Goal: Information Seeking & Learning: Learn about a topic

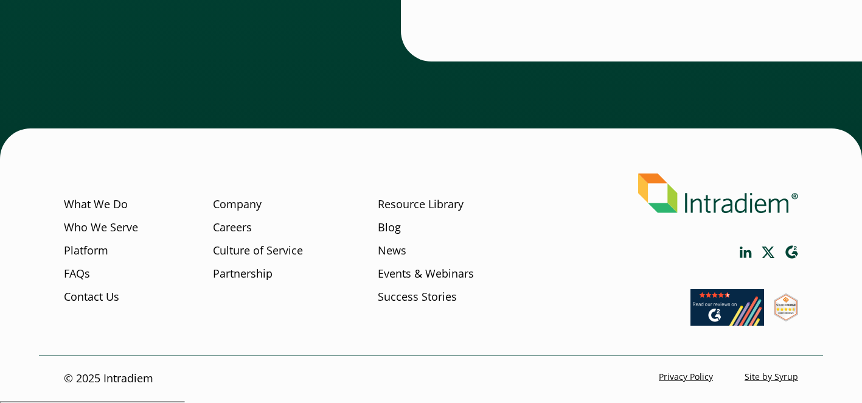
scroll to position [3835, 0]
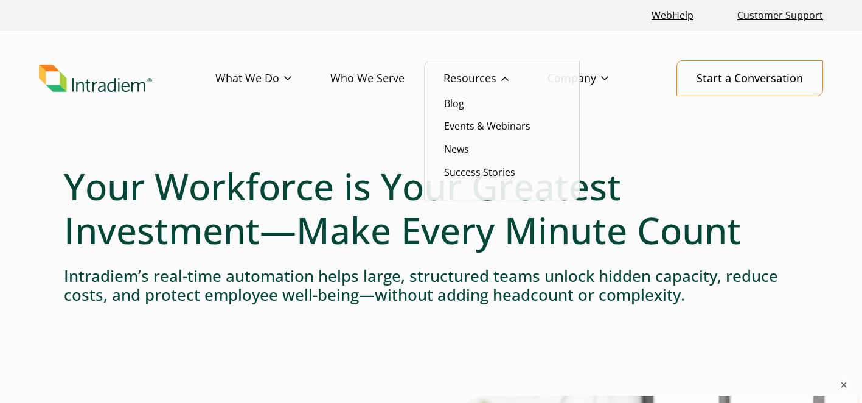
click at [456, 102] on link "Blog" at bounding box center [454, 103] width 20 height 13
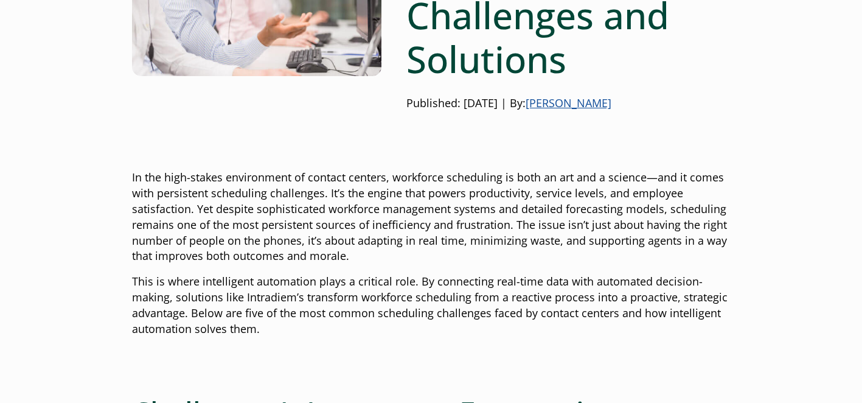
scroll to position [282, 0]
click at [564, 107] on link "[PERSON_NAME]" at bounding box center [569, 103] width 86 height 15
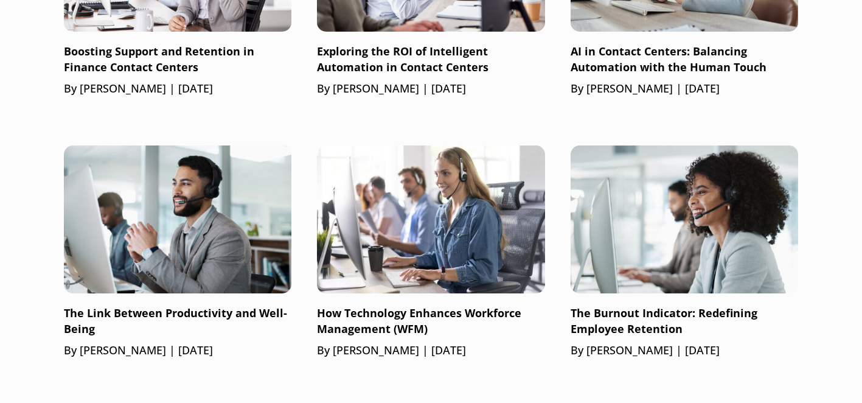
scroll to position [966, 0]
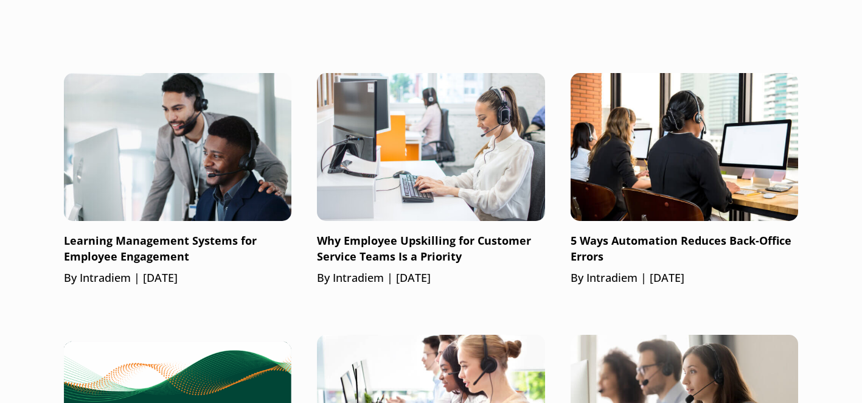
scroll to position [808, 0]
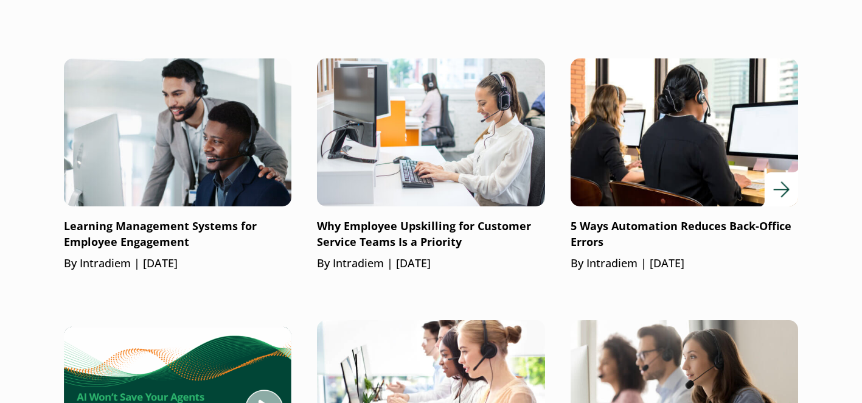
click at [604, 217] on link "5 Ways Automation Reduces Back-Office Errors By Intradiem | June 27, 2025" at bounding box center [685, 164] width 228 height 213
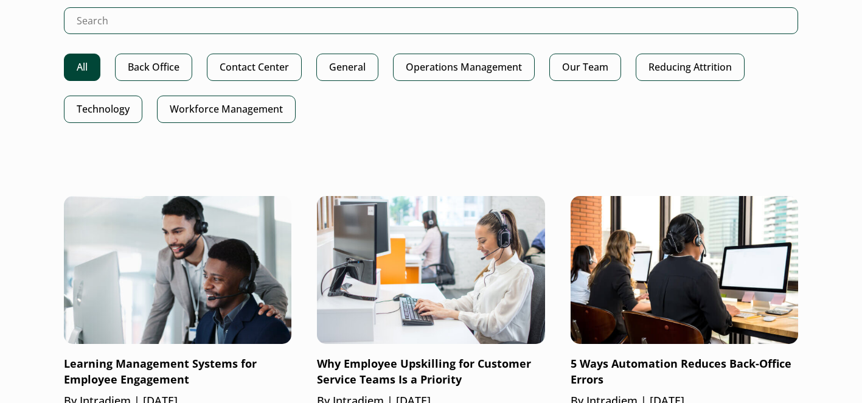
scroll to position [651, 0]
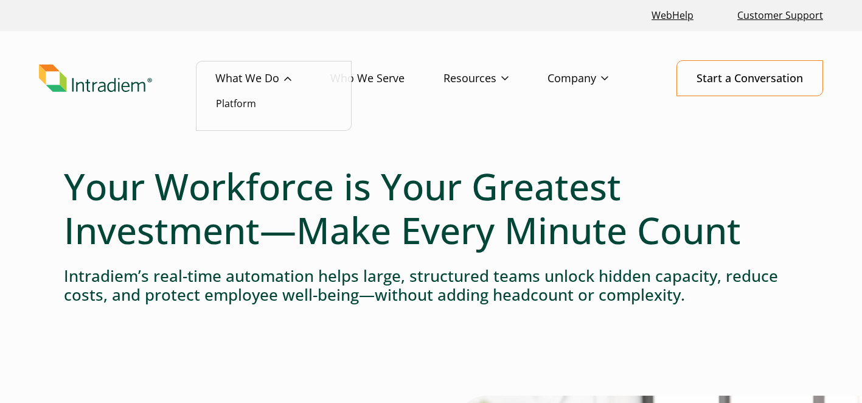
click at [268, 83] on link "What We Do" at bounding box center [272, 78] width 115 height 35
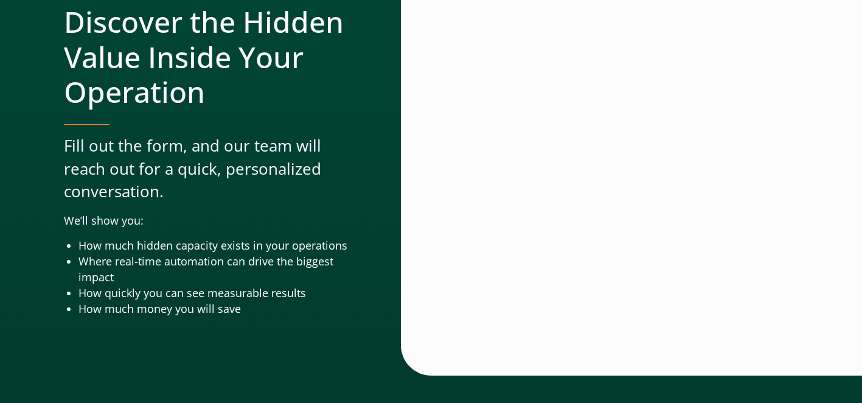
scroll to position [3839, 0]
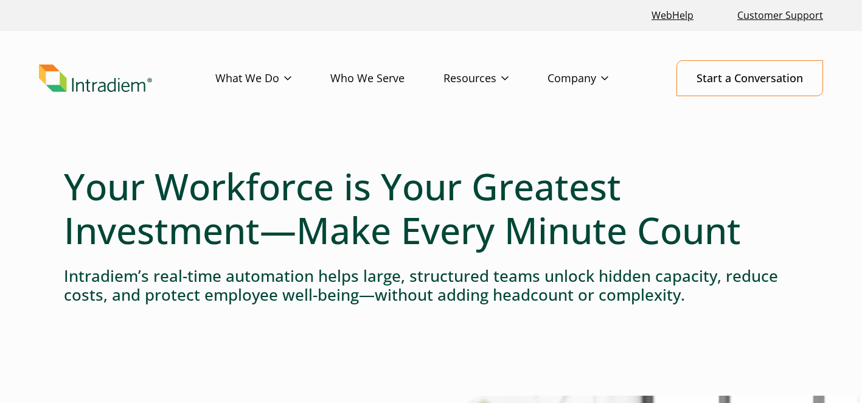
click at [0, 0] on link "Events & Webinars" at bounding box center [0, 0] width 0 height 0
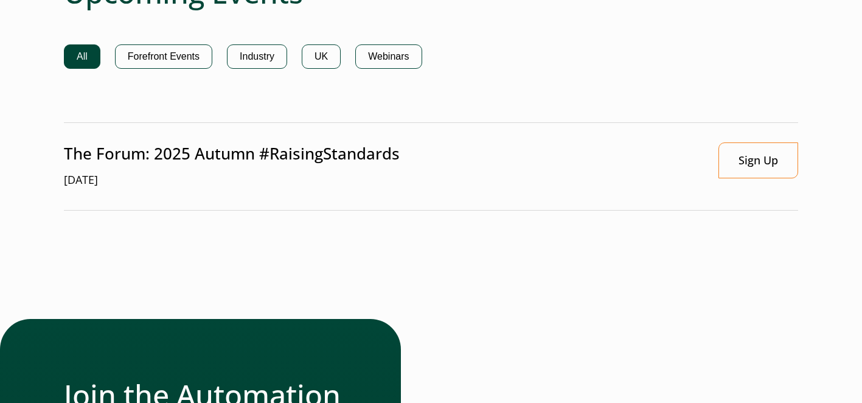
scroll to position [876, 0]
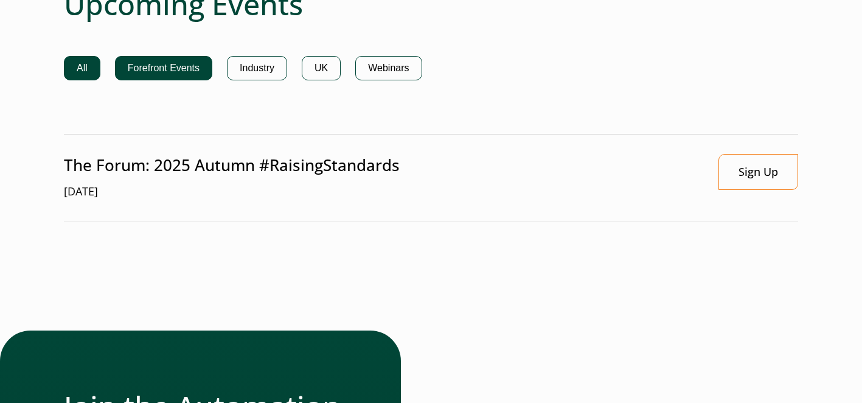
click at [169, 61] on button "Forefront Events" at bounding box center [163, 68] width 97 height 24
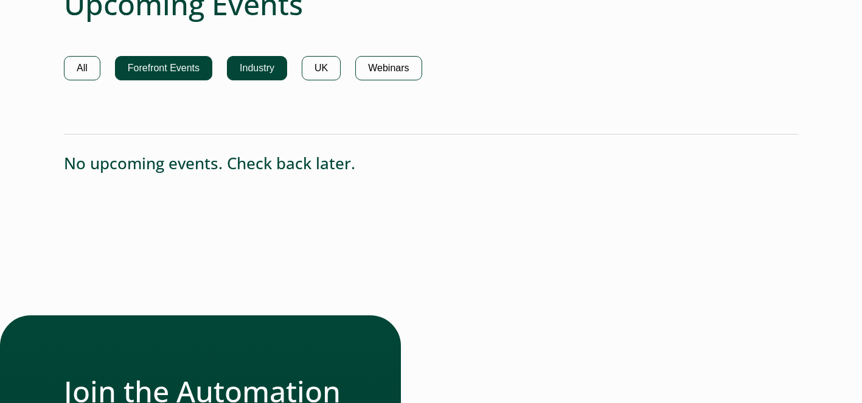
click at [258, 78] on button "Industry" at bounding box center [257, 68] width 60 height 24
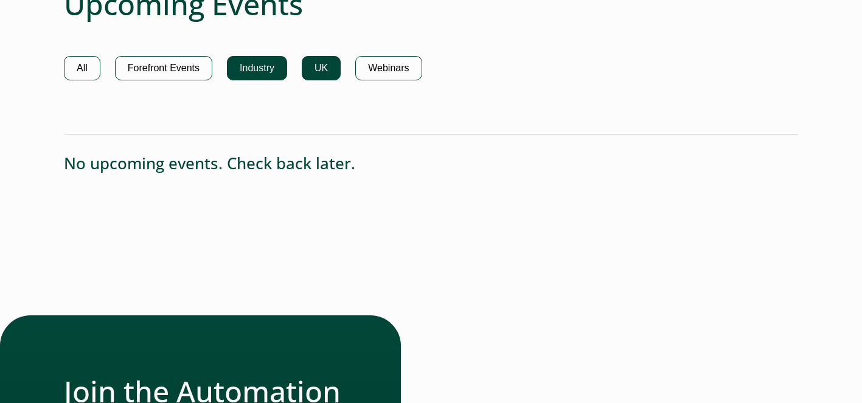
click at [330, 69] on button "UK" at bounding box center [321, 68] width 39 height 24
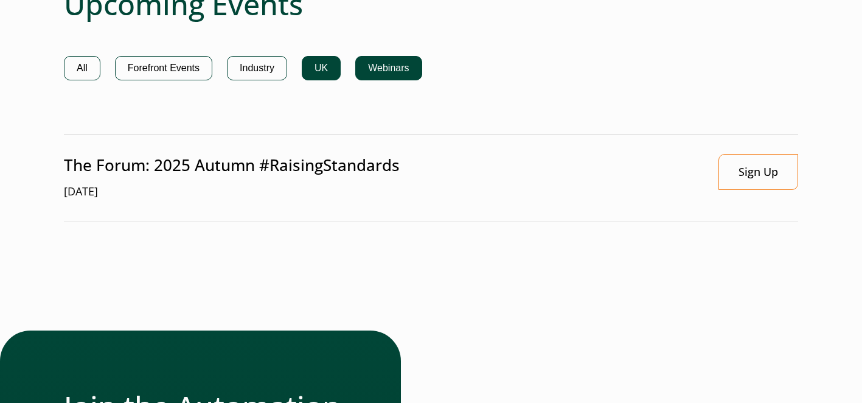
click at [392, 69] on button "Webinars" at bounding box center [388, 68] width 66 height 24
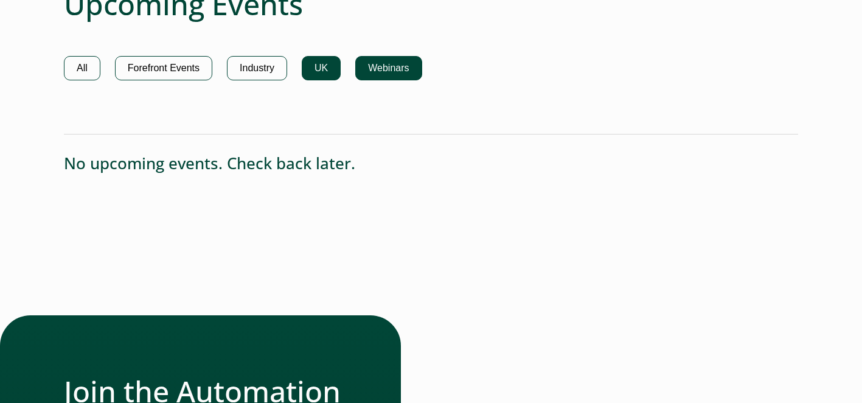
click at [319, 72] on button "UK" at bounding box center [321, 68] width 39 height 24
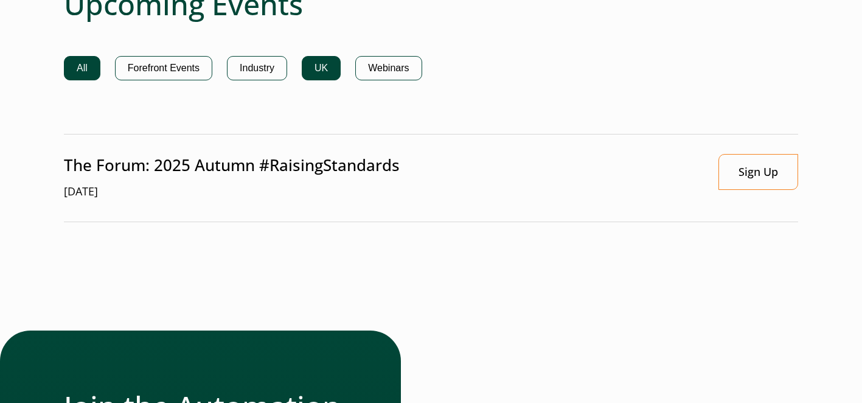
click at [86, 69] on button "All" at bounding box center [82, 68] width 37 height 24
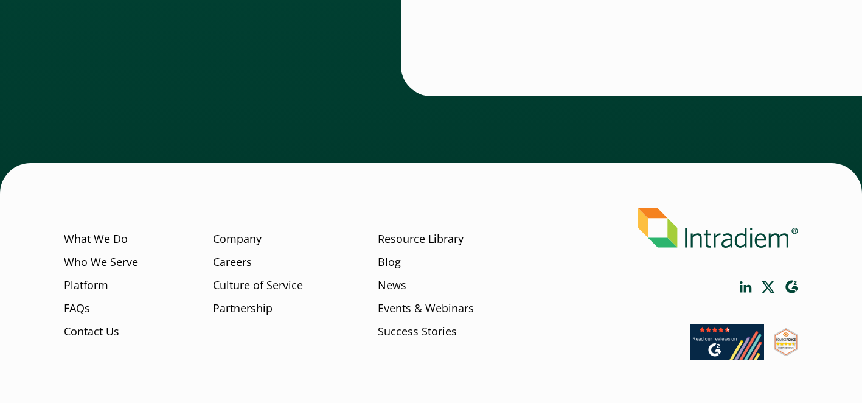
scroll to position [1471, 0]
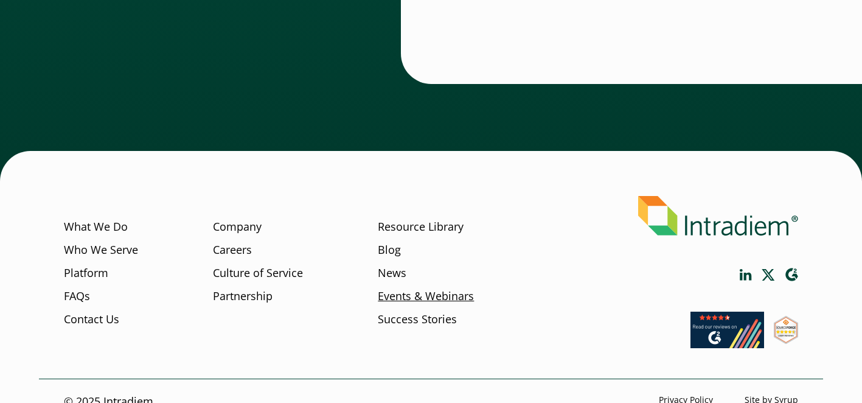
click at [445, 299] on link "Events & Webinars" at bounding box center [426, 296] width 96 height 16
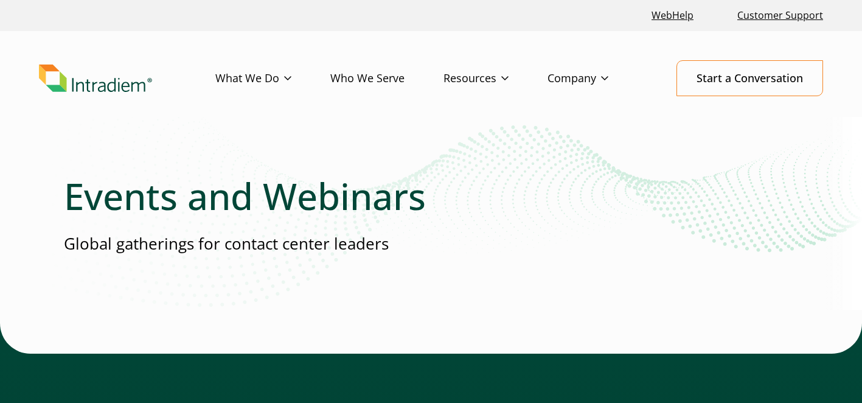
click at [94, 85] on img "Link to homepage of Intradiem" at bounding box center [95, 78] width 113 height 28
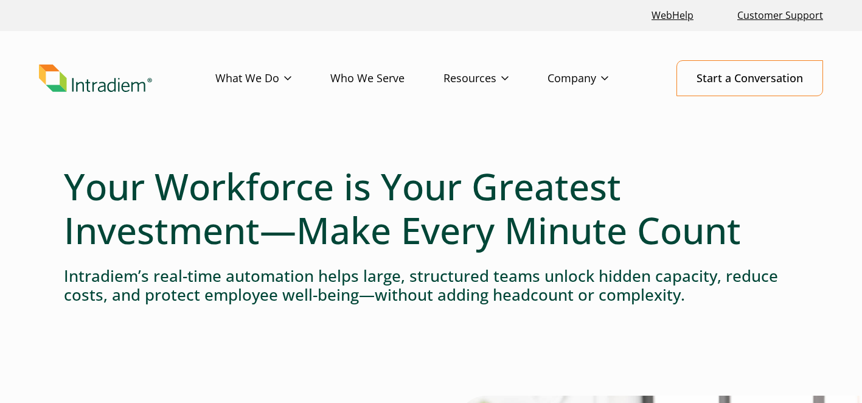
click at [121, 103] on header "Menu What We Do Platform Who We Serve Resources Blog Events & Webinars News Suc…" at bounding box center [431, 88] width 862 height 114
click at [120, 86] on img "Link to homepage of Intradiem" at bounding box center [95, 78] width 113 height 28
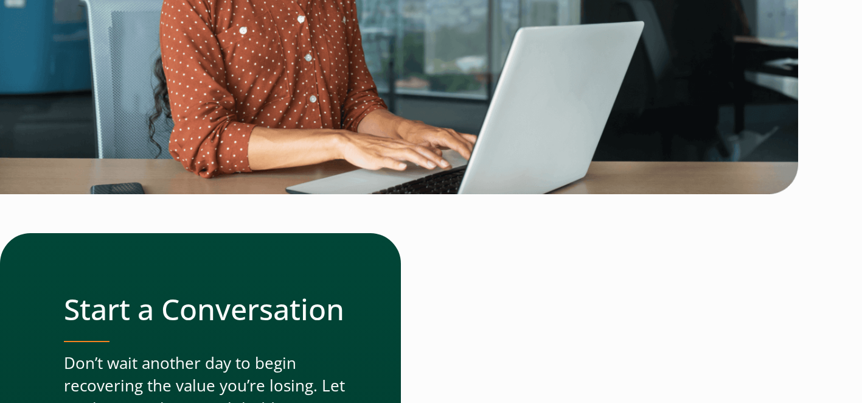
scroll to position [3835, 0]
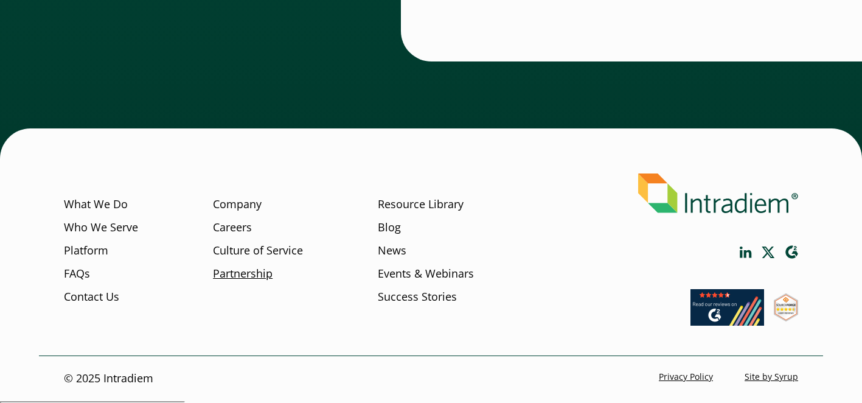
click at [251, 278] on link "Partnership" at bounding box center [243, 273] width 60 height 16
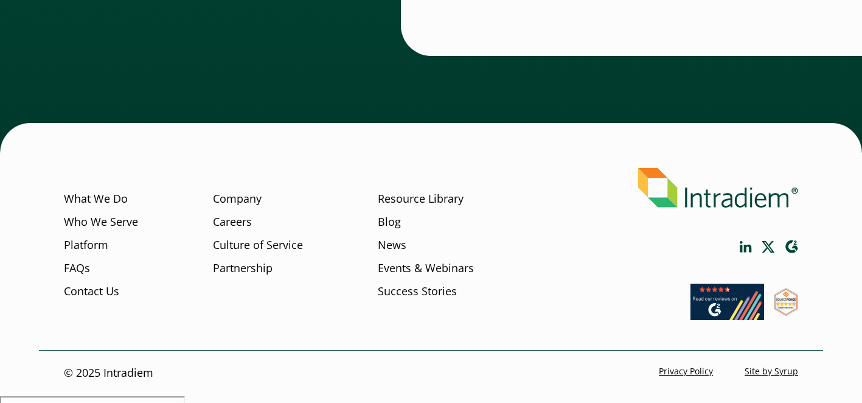
scroll to position [4223, 0]
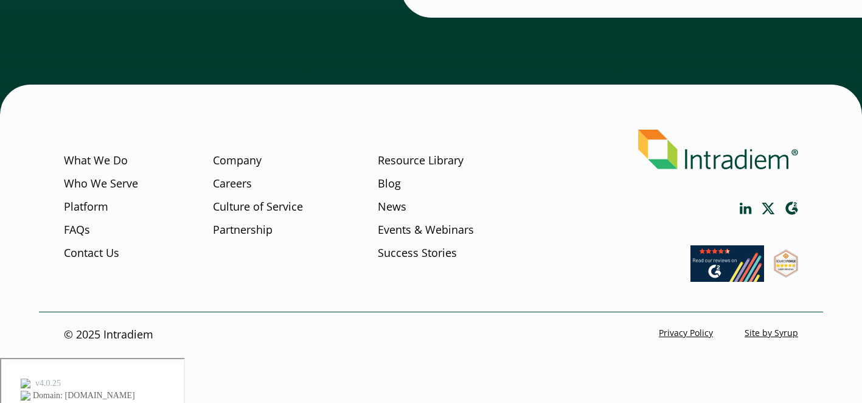
click at [691, 169] on img at bounding box center [718, 150] width 160 height 40
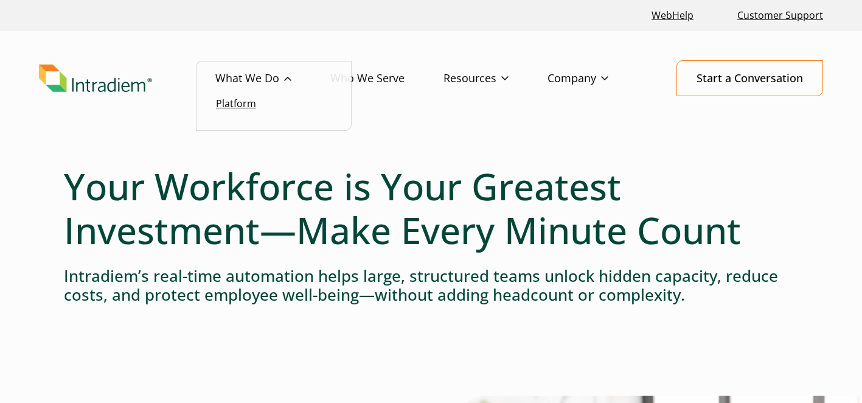
click at [228, 103] on link "Platform" at bounding box center [236, 103] width 40 height 13
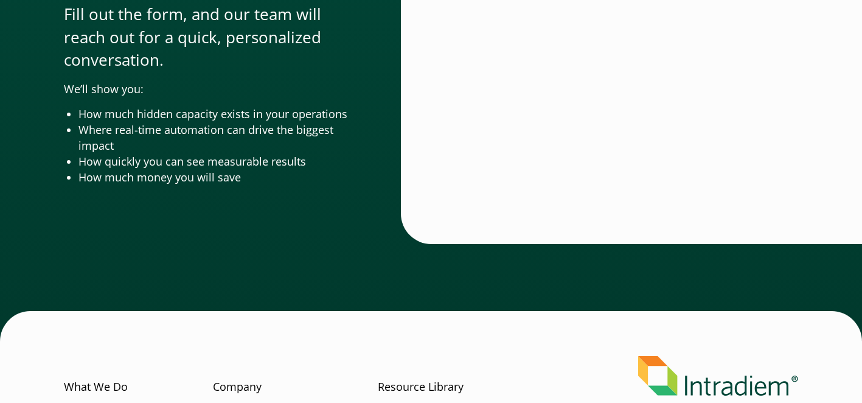
scroll to position [4151, 0]
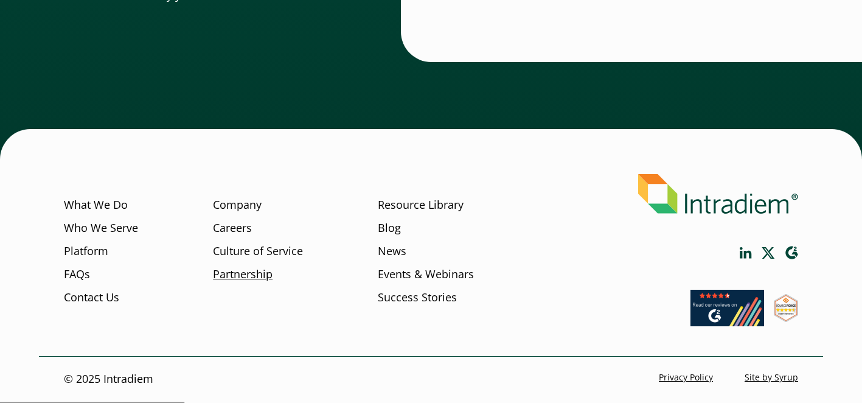
click at [255, 276] on link "Partnership" at bounding box center [243, 275] width 60 height 16
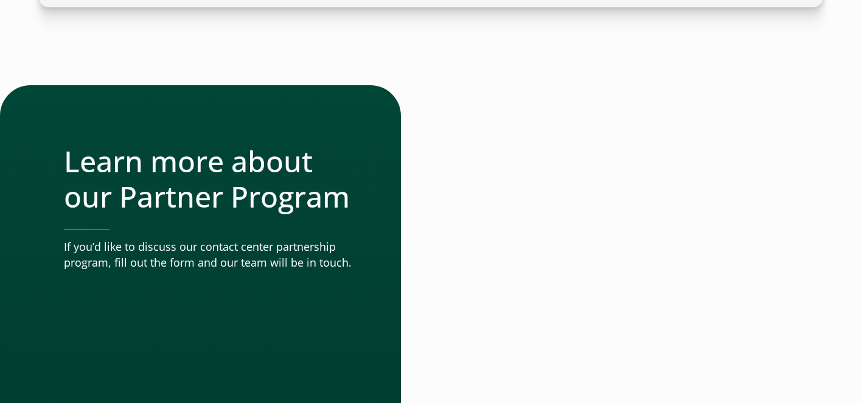
scroll to position [4207, 0]
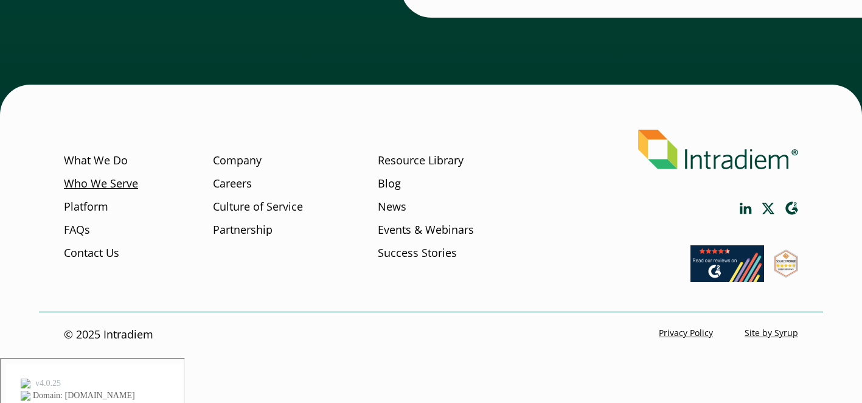
click at [96, 192] on link "Who We Serve" at bounding box center [101, 184] width 74 height 16
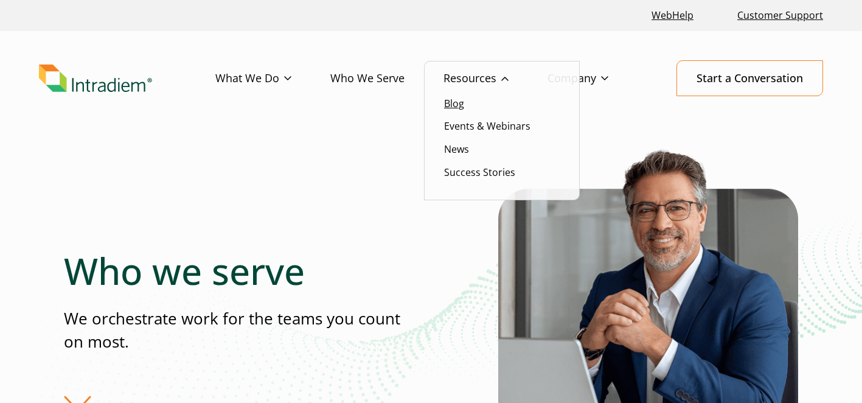
click at [455, 104] on link "Blog" at bounding box center [454, 103] width 20 height 13
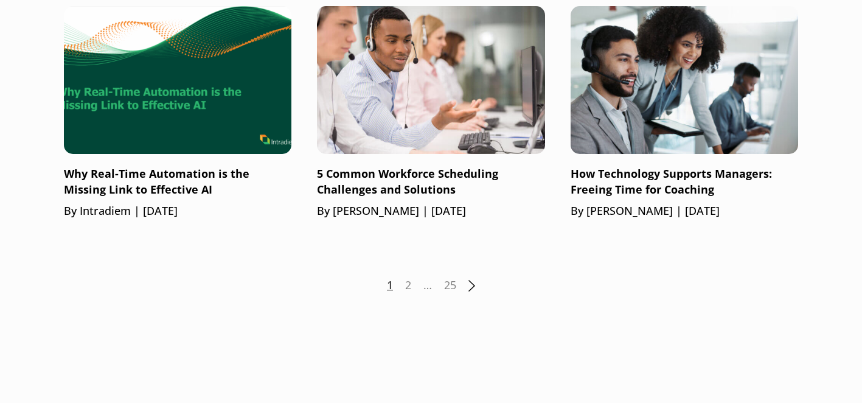
scroll to position [1892, 0]
